Goal: Communication & Community: Answer question/provide support

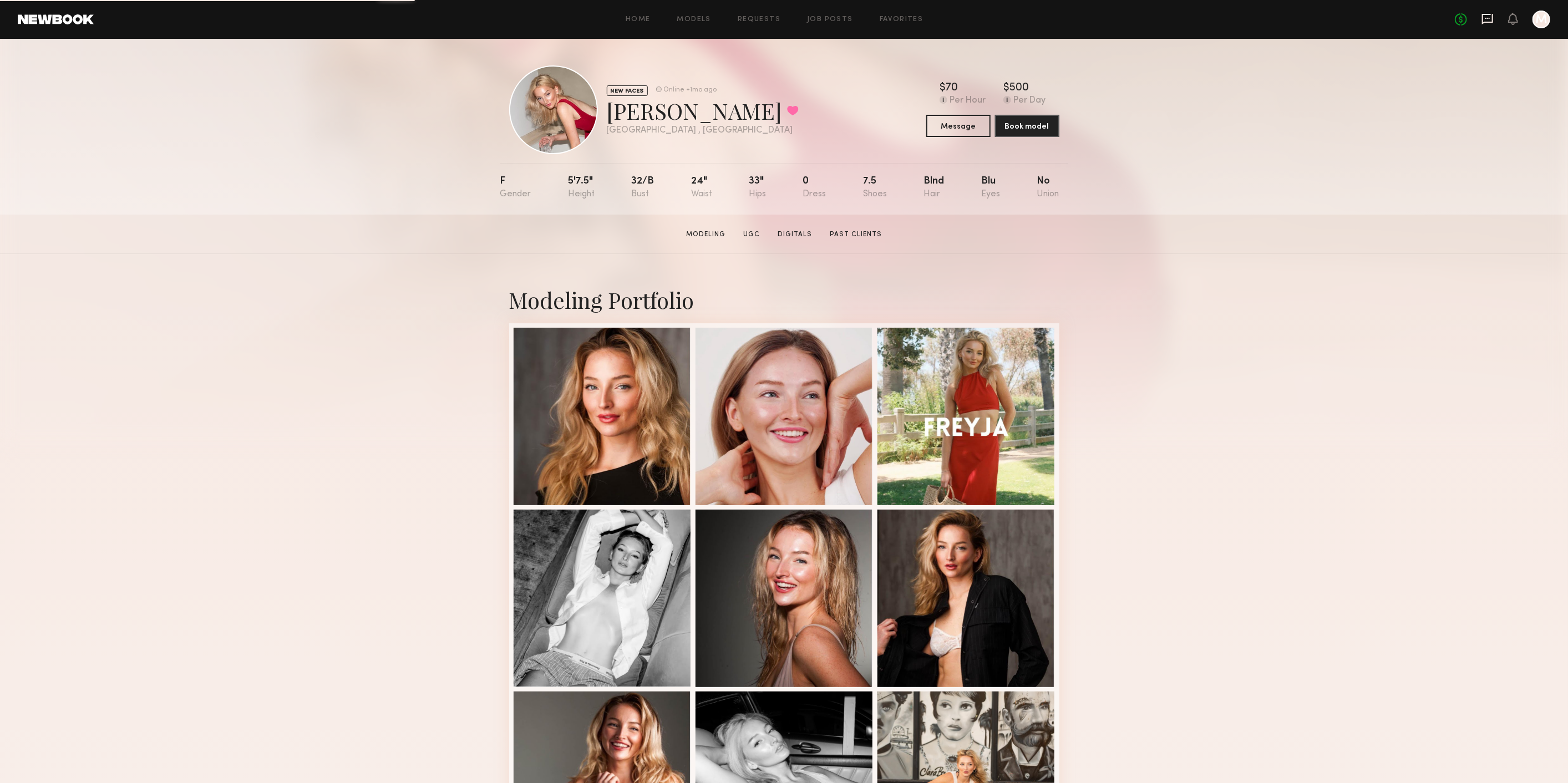
click at [1490, 20] on icon at bounding box center [1487, 19] width 12 height 12
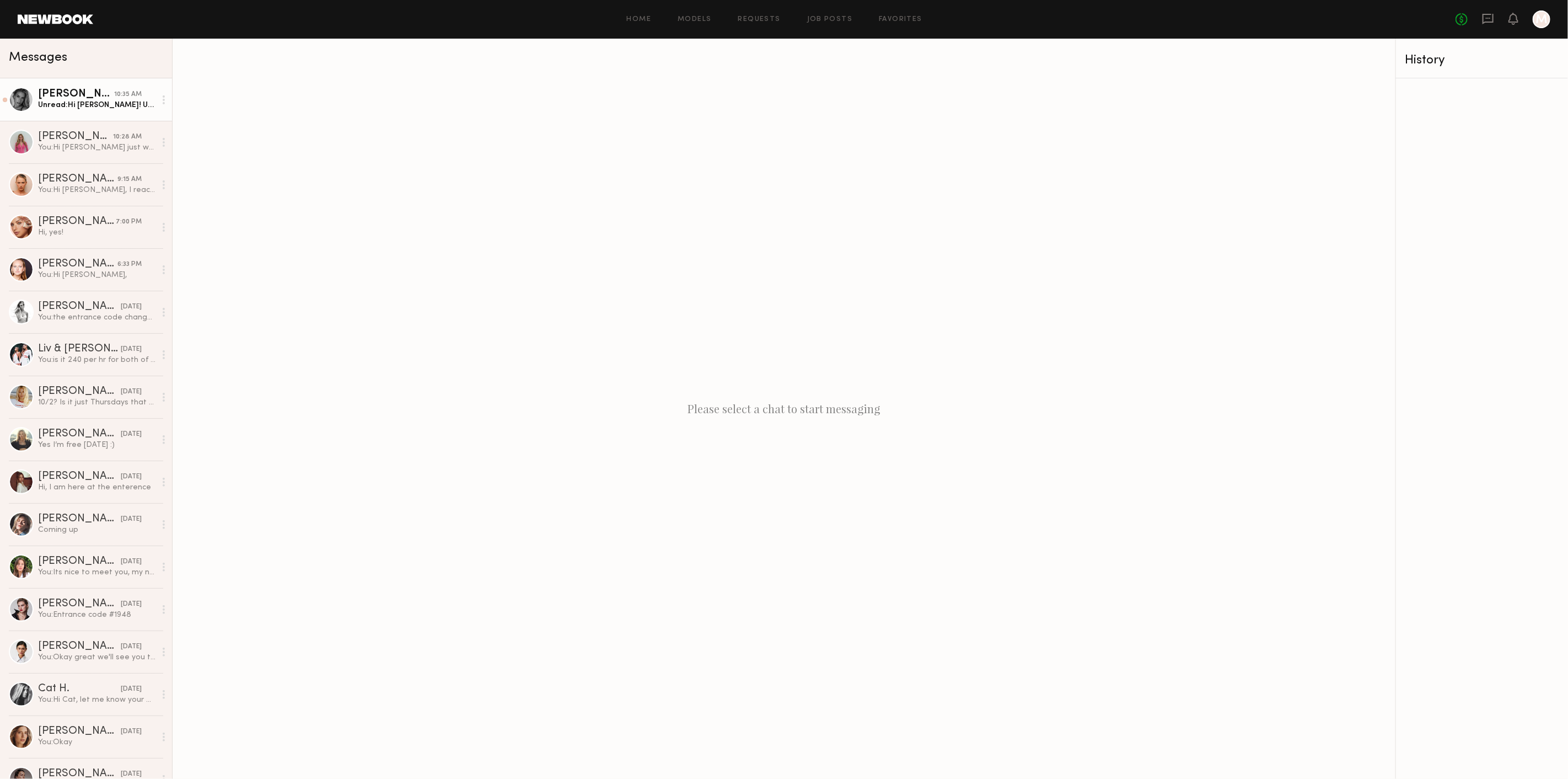
click at [108, 104] on div "Unread: Hi [PERSON_NAME]! Unfortunately I just moved to [GEOGRAPHIC_DATA]. What…" at bounding box center [96, 105] width 117 height 10
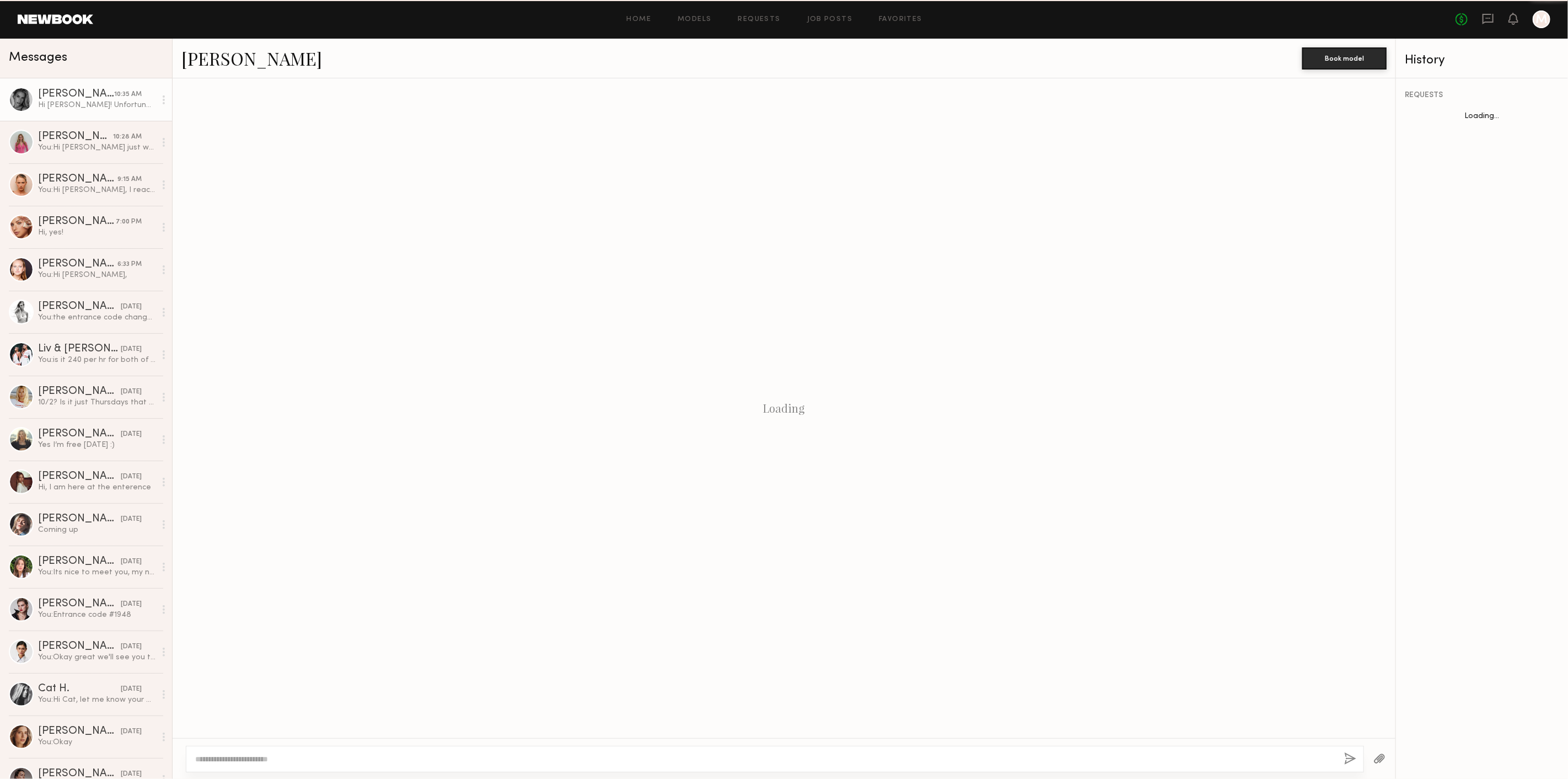
scroll to position [23, 0]
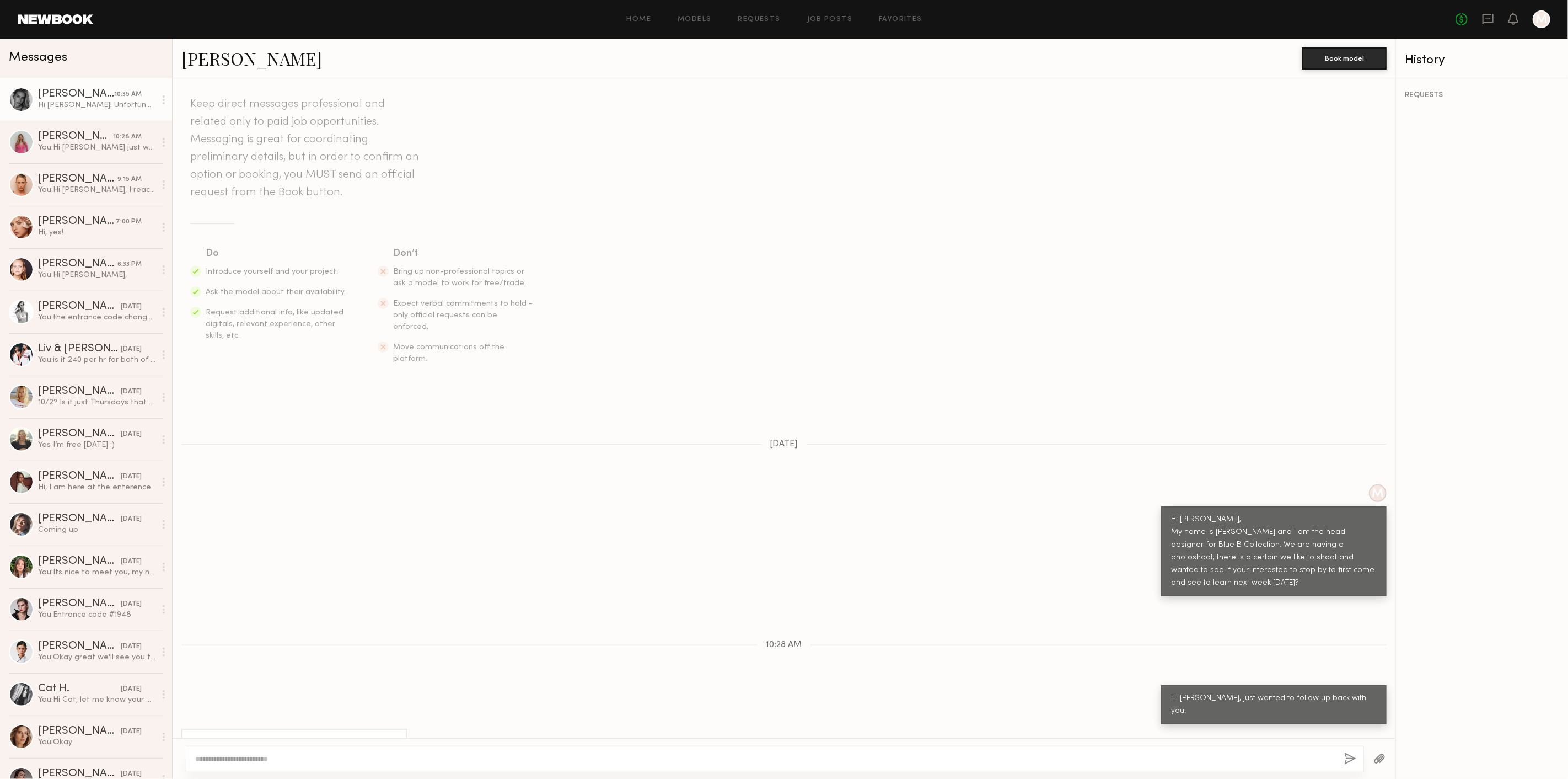
click at [320, 746] on div at bounding box center [784, 758] width 1223 height 41
click at [266, 759] on textarea at bounding box center [765, 759] width 1140 height 11
type textarea "*"
type textarea "**********"
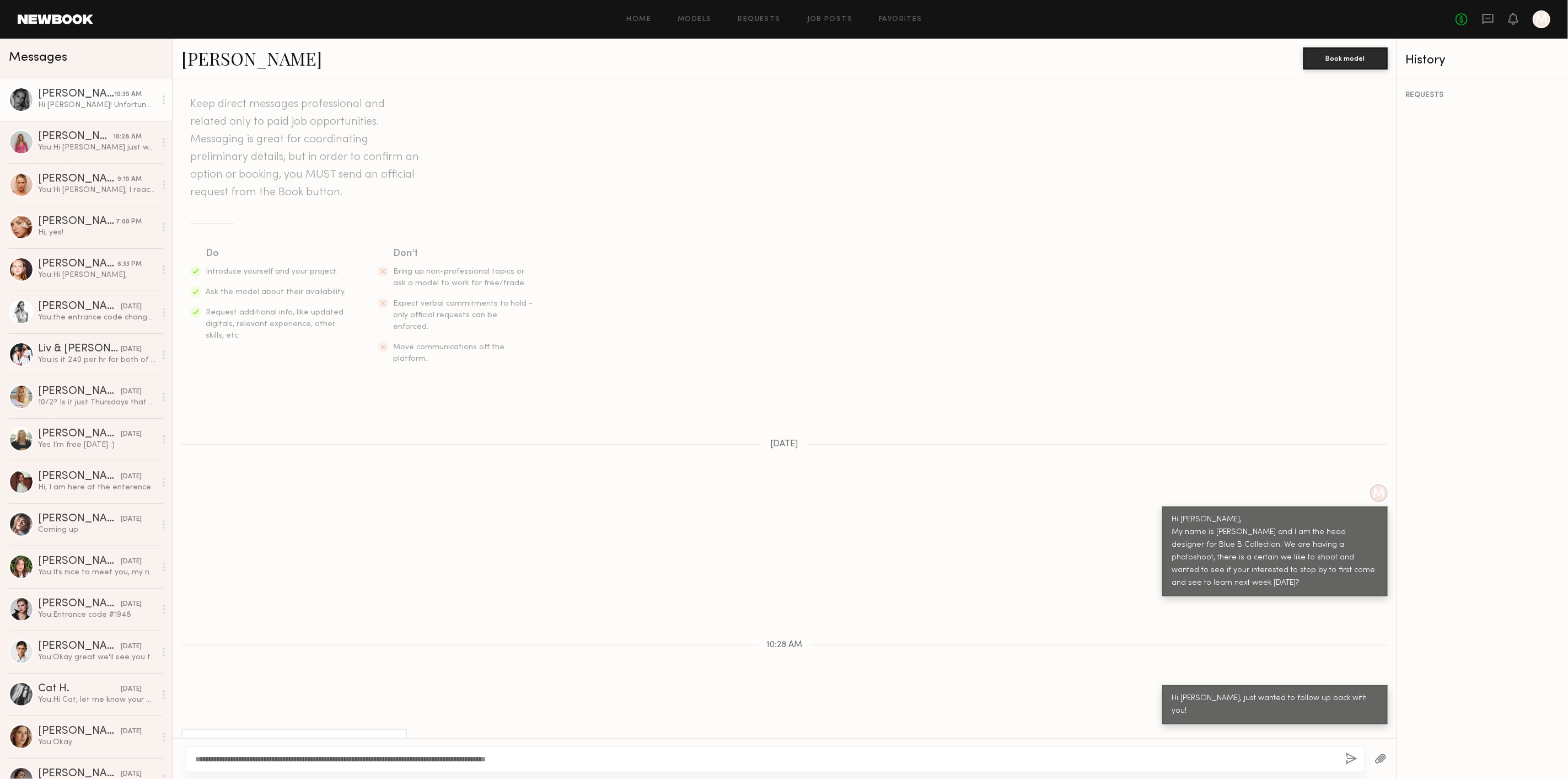
click at [1348, 754] on button "button" at bounding box center [1351, 759] width 12 height 14
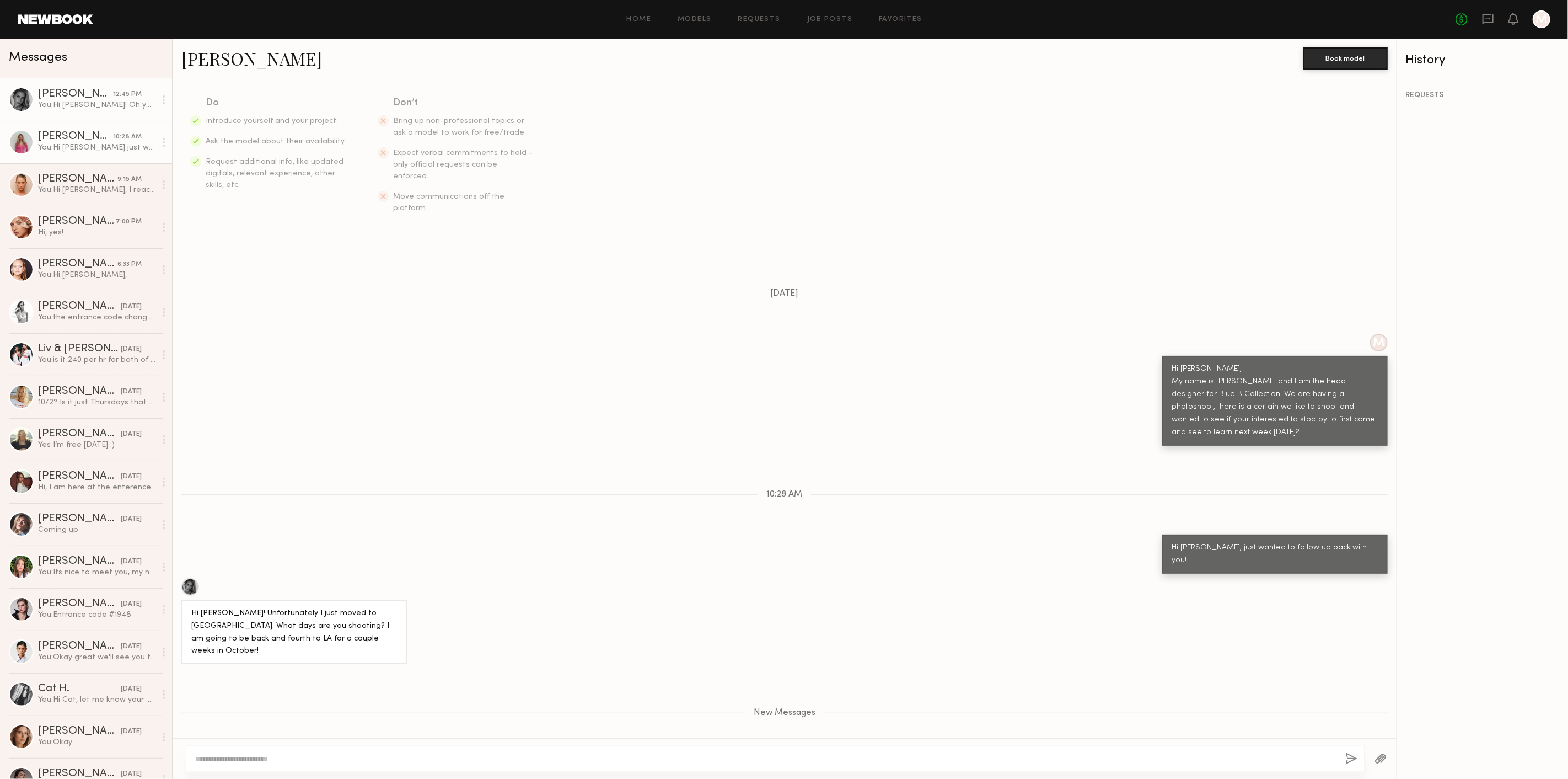
click at [100, 145] on div "You: Hi [PERSON_NAME] just wanted to follow up back with you!" at bounding box center [96, 147] width 117 height 10
